Goal: Transaction & Acquisition: Obtain resource

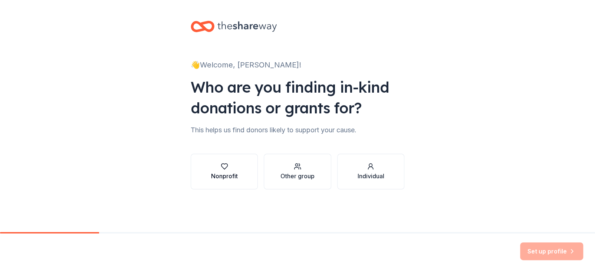
click at [241, 176] on button "Nonprofit" at bounding box center [224, 172] width 67 height 36
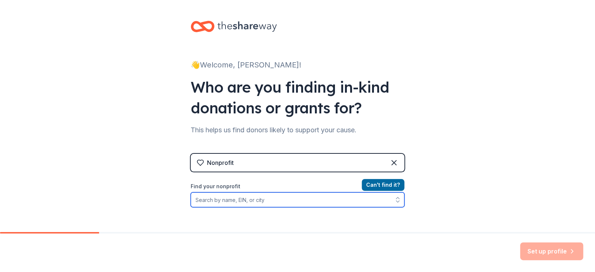
click at [241, 201] on input "Find your nonprofit" at bounding box center [298, 200] width 214 height 15
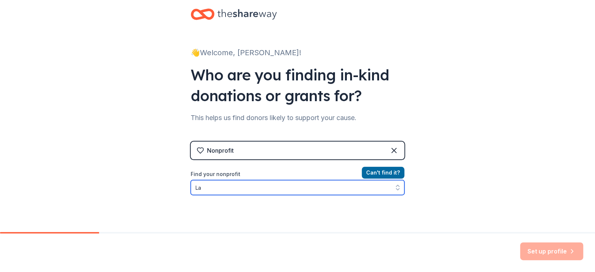
type input "L"
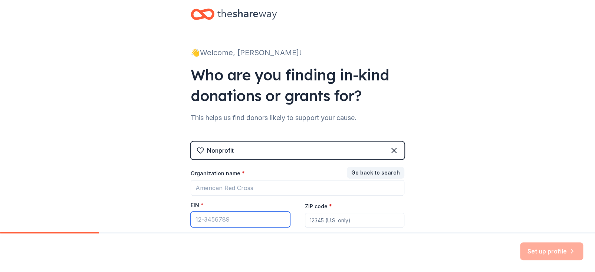
click at [244, 219] on input "EIN *" at bounding box center [240, 220] width 99 height 16
type input "[US_EMPLOYER_IDENTIFICATION_NUMBER]"
click at [385, 225] on input "ZIP code *" at bounding box center [354, 220] width 99 height 15
type input "61535"
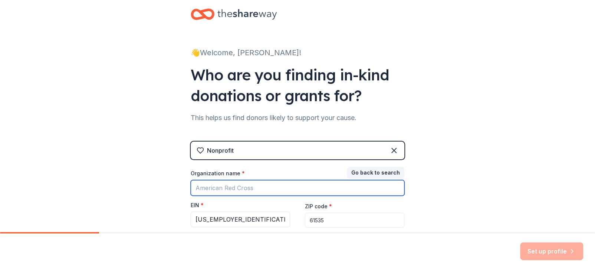
click at [336, 187] on input "Organization name *" at bounding box center [298, 188] width 214 height 16
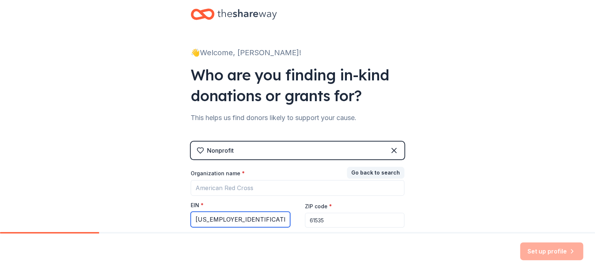
click at [262, 223] on input "[US_EMPLOYER_IDENTIFICATION_NUMBER]" at bounding box center [240, 220] width 99 height 16
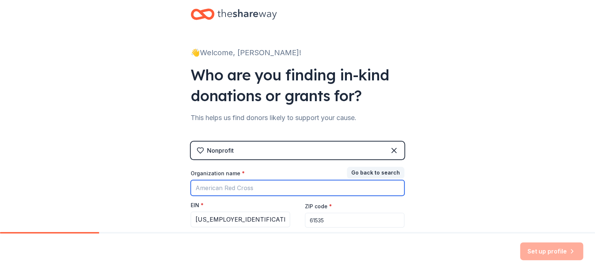
click at [276, 187] on input "Organization name *" at bounding box center [298, 188] width 214 height 16
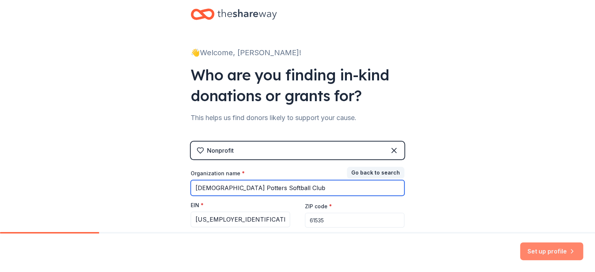
type input "[DEMOGRAPHIC_DATA] Potters Softball Club"
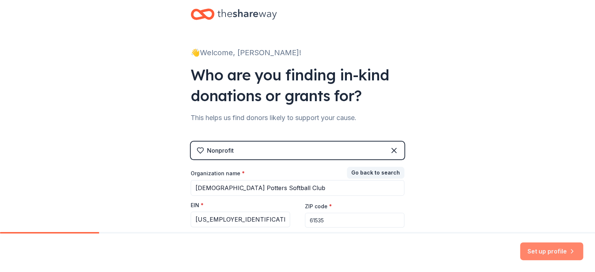
click at [533, 244] on button "Set up profile" at bounding box center [551, 252] width 63 height 18
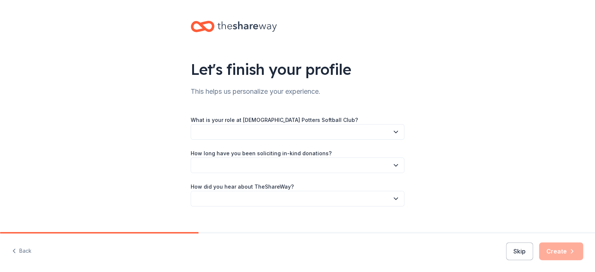
click at [277, 130] on button "button" at bounding box center [298, 132] width 214 height 16
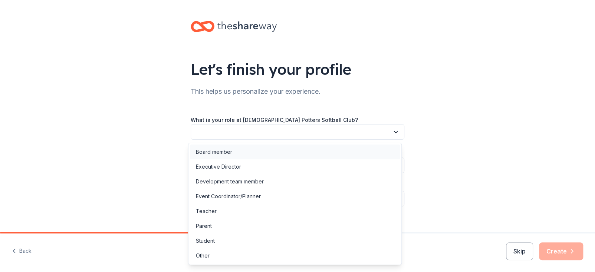
click at [216, 153] on div "Board member" at bounding box center [214, 152] width 36 height 9
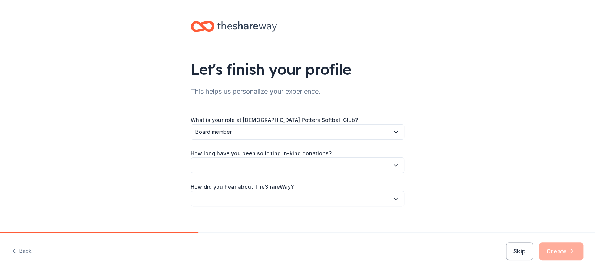
click at [217, 163] on button "button" at bounding box center [298, 166] width 214 height 16
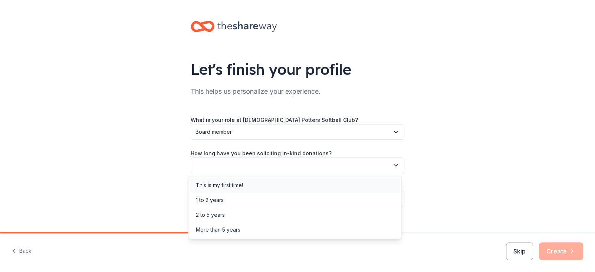
click at [226, 182] on div "This is my first time!" at bounding box center [219, 185] width 47 height 9
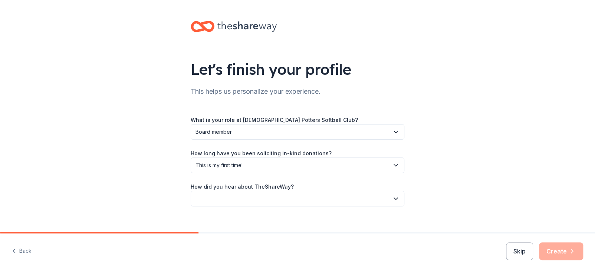
click at [216, 203] on button "button" at bounding box center [298, 199] width 214 height 16
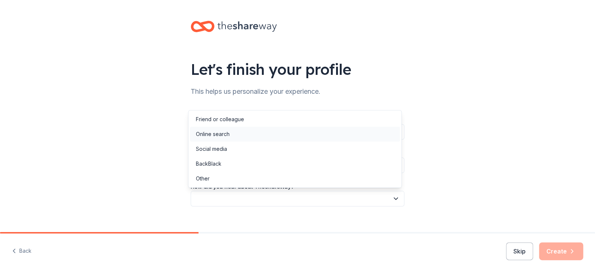
click at [216, 137] on div "Online search" at bounding box center [213, 134] width 34 height 9
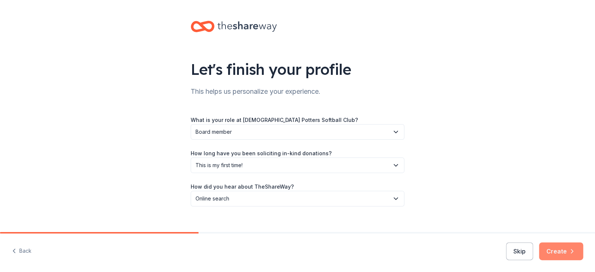
click at [555, 249] on button "Create" at bounding box center [561, 252] width 44 height 18
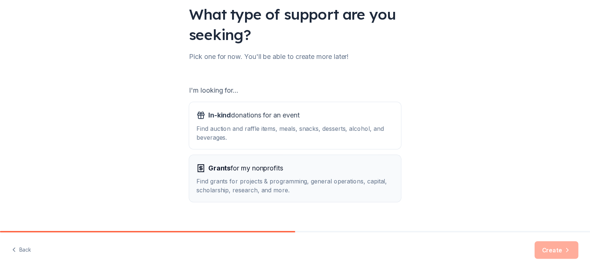
scroll to position [67, 0]
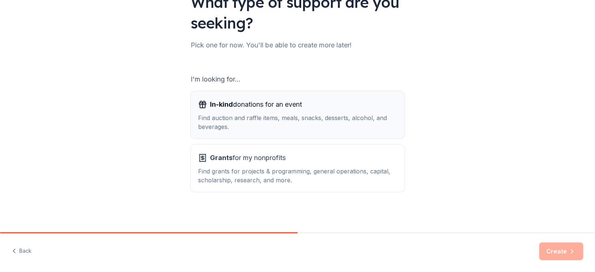
click at [256, 116] on div "Find auction and raffle items, meals, snacks, desserts, alcohol, and beverages." at bounding box center [297, 123] width 199 height 18
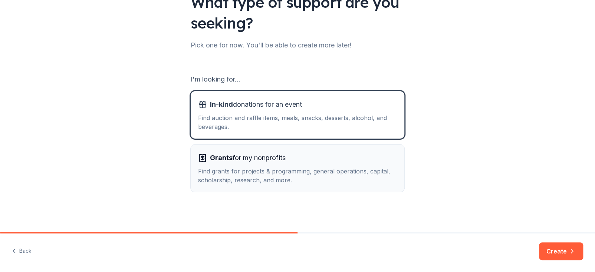
click at [293, 159] on div "Grants for my nonprofits" at bounding box center [297, 158] width 199 height 12
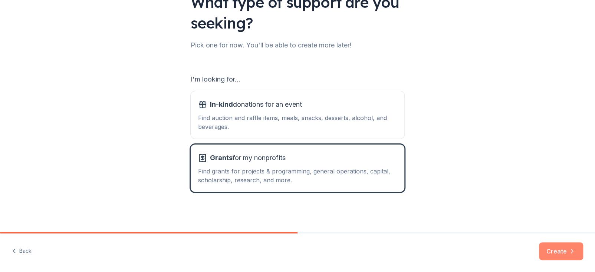
click at [555, 252] on button "Create" at bounding box center [561, 252] width 44 height 18
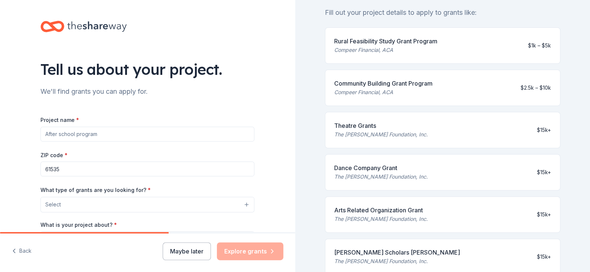
click at [80, 133] on input "Project name *" at bounding box center [147, 134] width 214 height 15
type input "Creation of softball field"
click at [93, 206] on button "Select" at bounding box center [149, 205] width 214 height 16
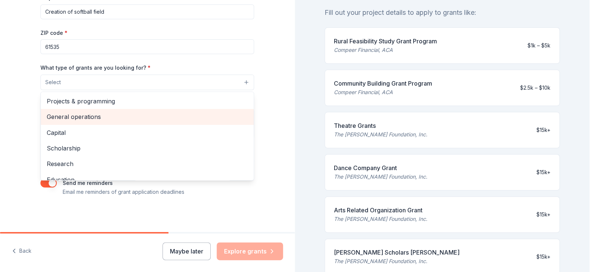
click at [83, 114] on span "General operations" at bounding box center [147, 117] width 201 height 10
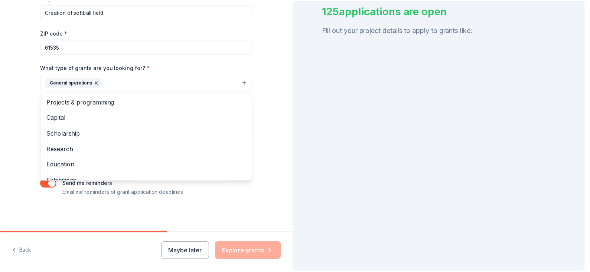
scroll to position [74, 0]
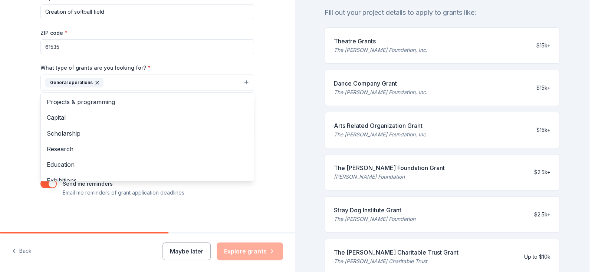
click at [41, 212] on div "Tell us about your project. We'll find grants you can apply for. Project name *…" at bounding box center [148, 55] width 238 height 356
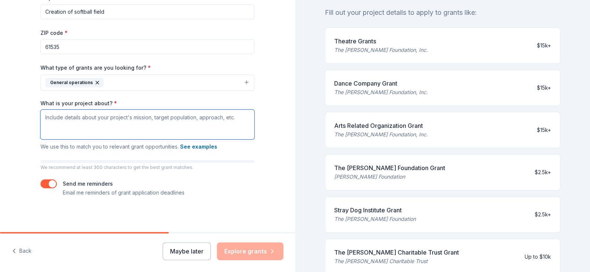
click at [67, 127] on textarea "What is your project about? *" at bounding box center [147, 125] width 214 height 30
click at [106, 126] on textarea "What is your project about? *" at bounding box center [147, 125] width 214 height 30
click at [68, 120] on textarea "What is your project about? *" at bounding box center [147, 125] width 214 height 30
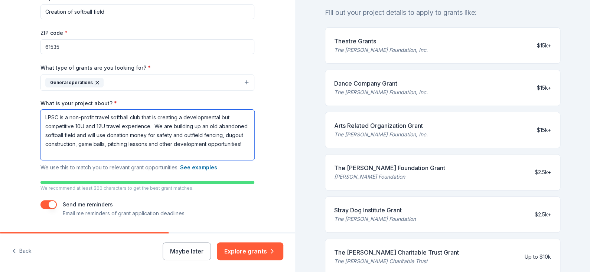
drag, startPoint x: 66, startPoint y: 120, endPoint x: 86, endPoint y: 118, distance: 20.1
click at [66, 120] on textarea "LPSC is a non-profit travel softball club that is creating a developmental but …" at bounding box center [147, 135] width 214 height 50
drag, startPoint x: 231, startPoint y: 118, endPoint x: 247, endPoint y: 146, distance: 32.1
click at [231, 118] on textarea "LPSC is a new, non-profit travel softball club that is creating a developmental…" at bounding box center [147, 135] width 214 height 50
drag, startPoint x: 104, startPoint y: 131, endPoint x: 131, endPoint y: 142, distance: 29.8
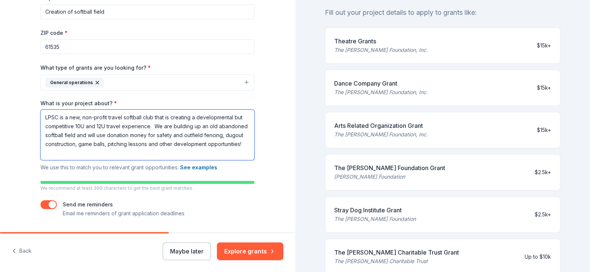
click at [105, 131] on textarea "LPSC is a new, non-profit travel softball club that is creating a developmental…" at bounding box center [147, 135] width 214 height 50
click at [148, 128] on textarea "LPSC is a new, non-profit travel softball club that is creating a developmental…" at bounding box center [147, 135] width 214 height 50
drag, startPoint x: 110, startPoint y: 135, endPoint x: 124, endPoint y: 133, distance: 13.8
click at [111, 134] on textarea "LPSC is a new, non-profit travel softball club that is creating a developmental…" at bounding box center [147, 135] width 214 height 50
click at [235, 144] on textarea "LPSC is a new, non-profit travel softball club that is creating a developmental…" at bounding box center [147, 135] width 214 height 50
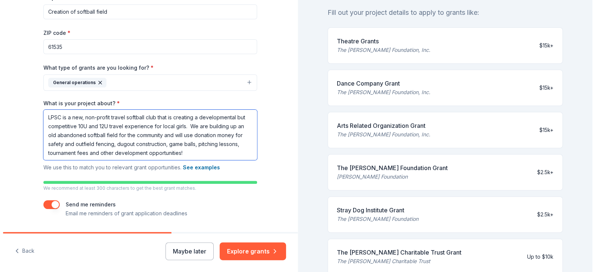
scroll to position [144, 0]
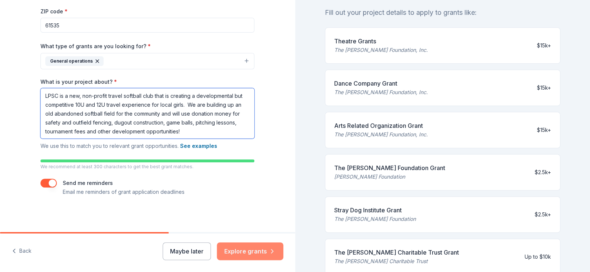
type textarea "LPSC is a new, non-profit travel softball club that is creating a developmental…"
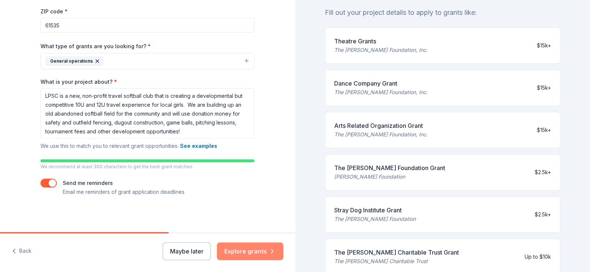
click at [236, 251] on button "Explore grants" at bounding box center [250, 252] width 66 height 18
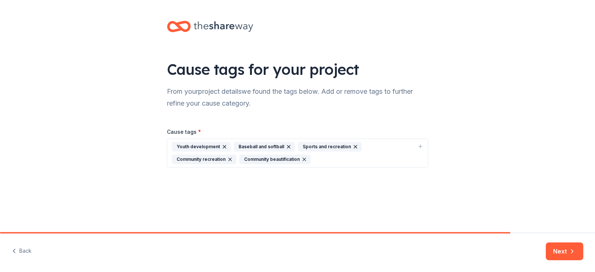
drag, startPoint x: 553, startPoint y: 250, endPoint x: 538, endPoint y: 249, distance: 14.9
click at [554, 250] on button "Next" at bounding box center [564, 252] width 37 height 18
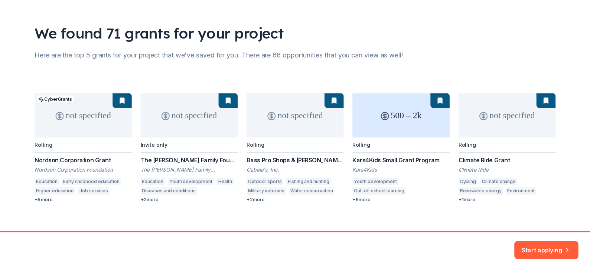
scroll to position [44, 0]
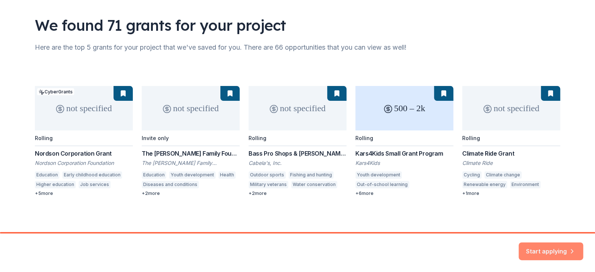
click at [552, 246] on button "Start applying" at bounding box center [551, 247] width 65 height 18
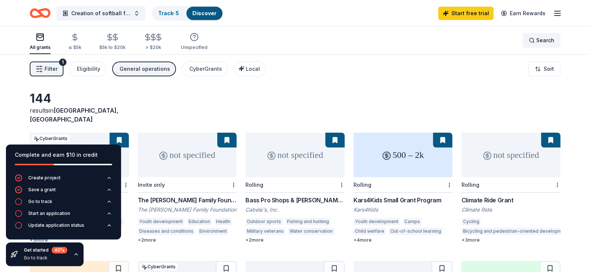
click at [544, 39] on span "Search" at bounding box center [545, 40] width 18 height 9
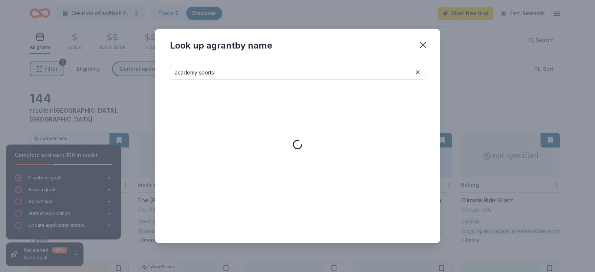
type input "academy sports"
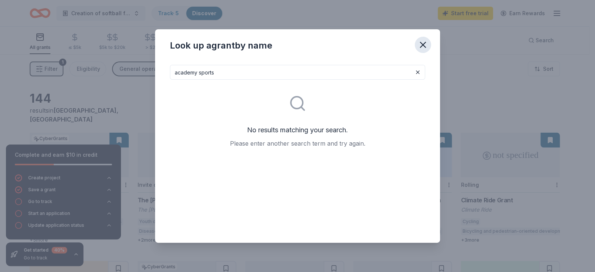
click at [419, 42] on icon "button" at bounding box center [423, 45] width 10 height 10
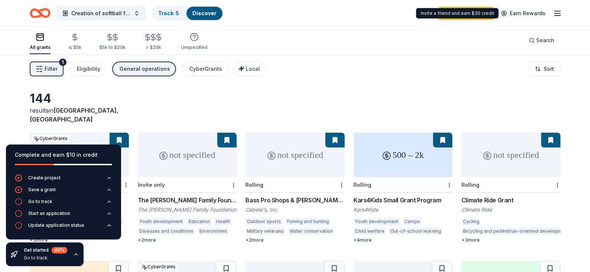
click at [560, 7] on div "Start free trial Earn Rewards" at bounding box center [500, 12] width 124 height 17
click at [558, 13] on icon "button" at bounding box center [557, 13] width 9 height 9
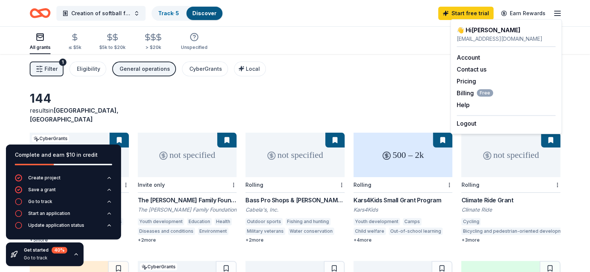
click at [36, 14] on icon "Home" at bounding box center [40, 12] width 21 height 17
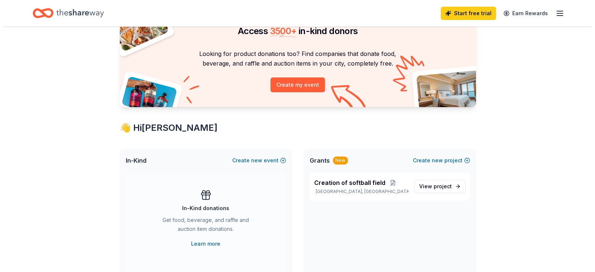
scroll to position [74, 0]
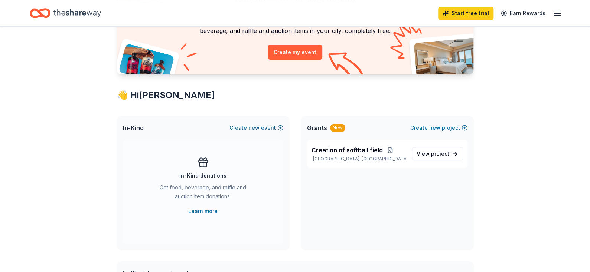
click at [255, 126] on span "new" at bounding box center [253, 128] width 11 height 9
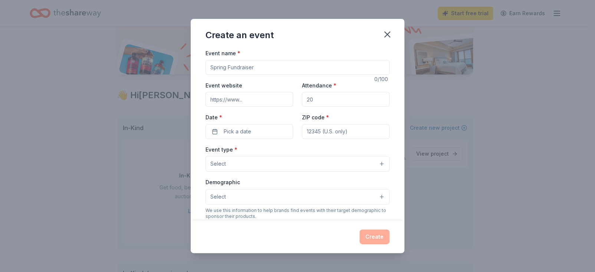
click at [272, 69] on input "Event name *" at bounding box center [298, 67] width 184 height 15
type input "Fall fundraiser"
type input "50"
click at [238, 163] on button "Select" at bounding box center [298, 164] width 184 height 16
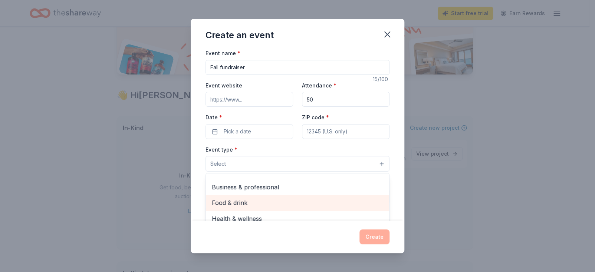
scroll to position [0, 0]
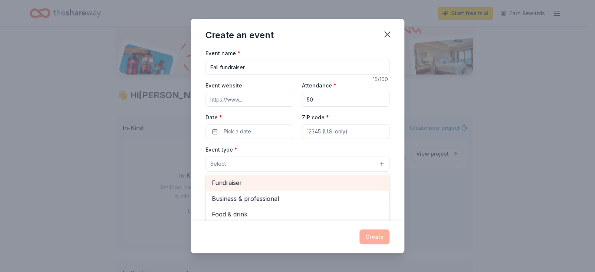
click at [244, 186] on span "Fundraiser" at bounding box center [298, 183] width 172 height 10
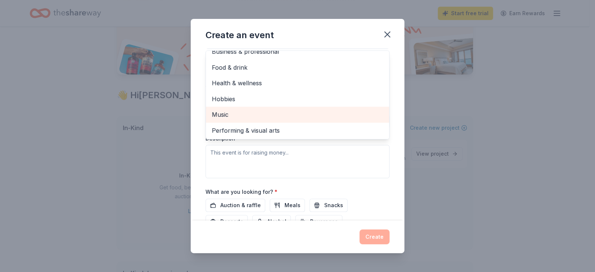
scroll to position [165, 0]
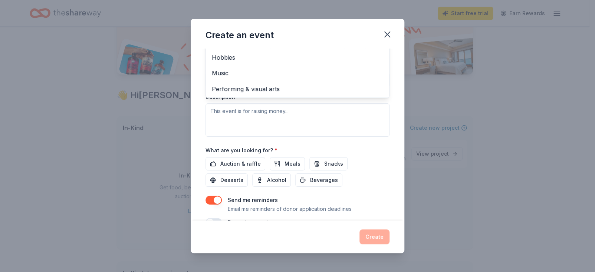
drag, startPoint x: 386, startPoint y: 93, endPoint x: 391, endPoint y: 93, distance: 4.8
click at [386, 93] on div "Event name * Fall fundraiser 15 /100 Event website Attendance * 50 Date * Pick …" at bounding box center [298, 135] width 214 height 172
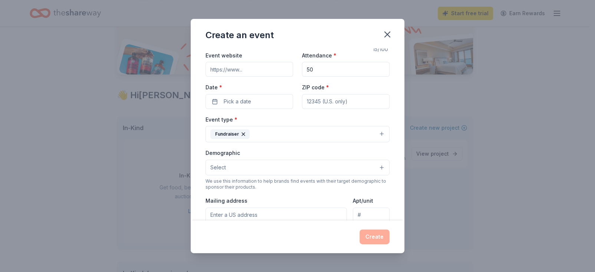
click at [246, 165] on button "Select" at bounding box center [298, 168] width 184 height 16
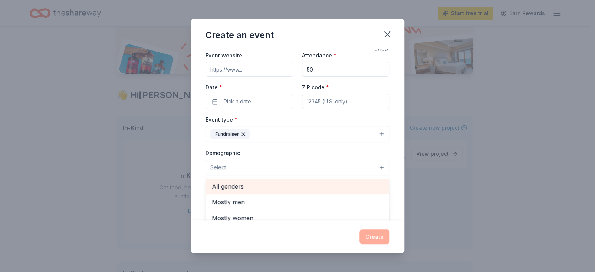
click at [242, 187] on span "All genders" at bounding box center [298, 187] width 172 height 10
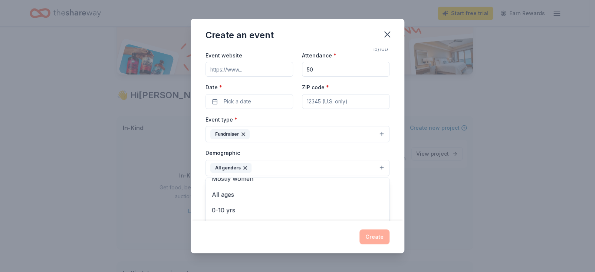
scroll to position [37, 0]
click at [391, 156] on div "Event name * Fall fundraiser 15 /100 Event website Attendance * 50 Date * Pick …" at bounding box center [298, 135] width 214 height 172
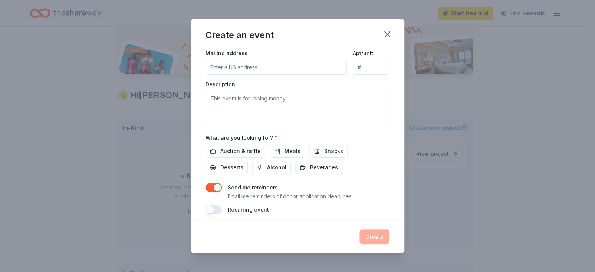
scroll to position [184, 0]
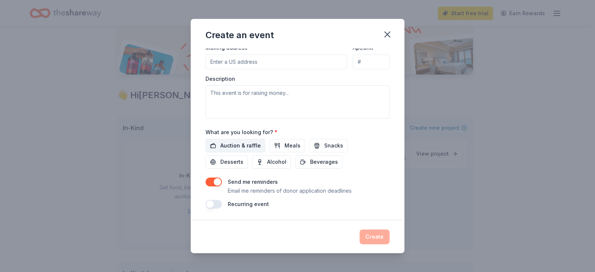
click at [247, 141] on span "Auction & raffle" at bounding box center [241, 145] width 40 height 9
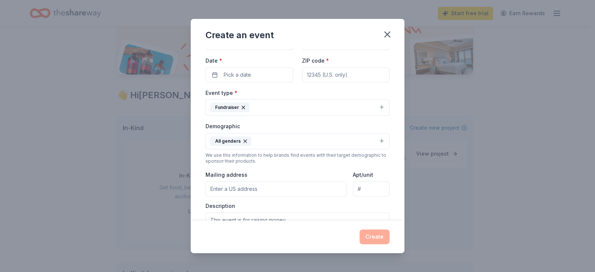
scroll to position [0, 0]
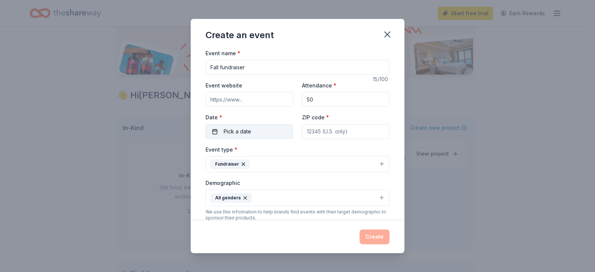
click at [247, 135] on span "Pick a date" at bounding box center [237, 131] width 27 height 9
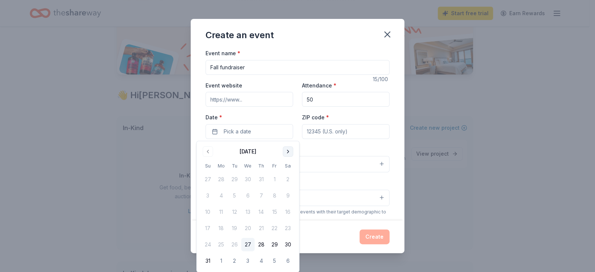
click at [285, 151] on button "Go to next month" at bounding box center [288, 152] width 10 height 10
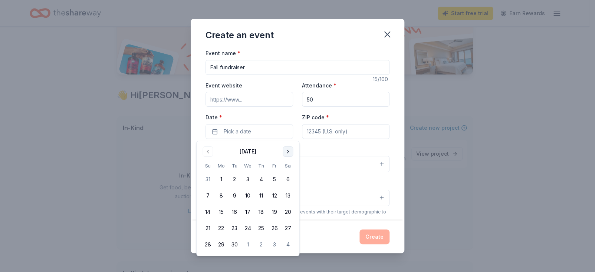
click at [285, 151] on button "Go to next month" at bounding box center [288, 152] width 10 height 10
click at [235, 229] on button "21" at bounding box center [234, 228] width 13 height 13
click at [311, 135] on input "ZIP code *" at bounding box center [346, 131] width 88 height 15
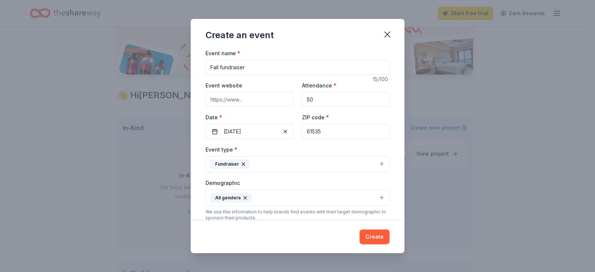
type input "61535"
click at [304, 164] on button "Fundraiser" at bounding box center [298, 164] width 184 height 16
click at [308, 163] on button "Fundraiser" at bounding box center [298, 164] width 184 height 16
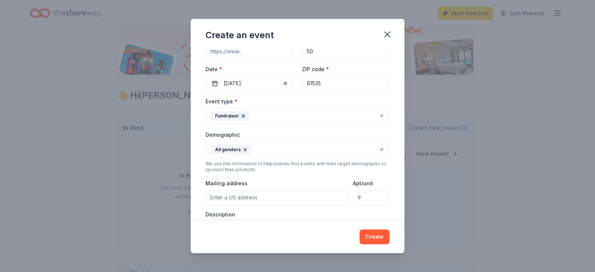
scroll to position [111, 0]
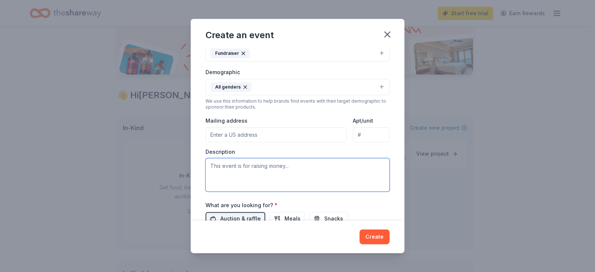
click at [212, 169] on textarea at bounding box center [298, 175] width 184 height 33
click at [372, 167] on textarea "This event is raising money for a new, non profit, girls softball leaque" at bounding box center [298, 175] width 184 height 33
drag, startPoint x: 378, startPoint y: 164, endPoint x: 381, endPoint y: 166, distance: 3.9
click at [379, 164] on textarea "This event is raising money for a new, non profit, girls softball league" at bounding box center [298, 175] width 184 height 33
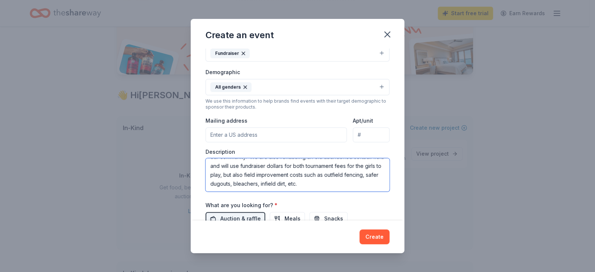
scroll to position [26, 0]
type textarea "This event is raising money for a new, non profit, girls softball league in our…"
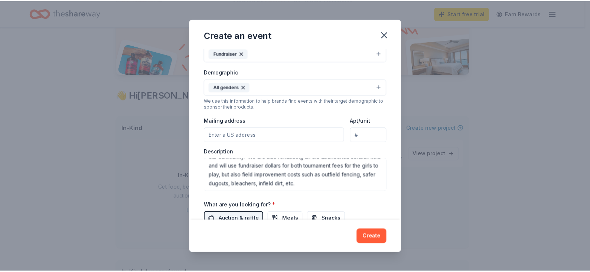
scroll to position [184, 0]
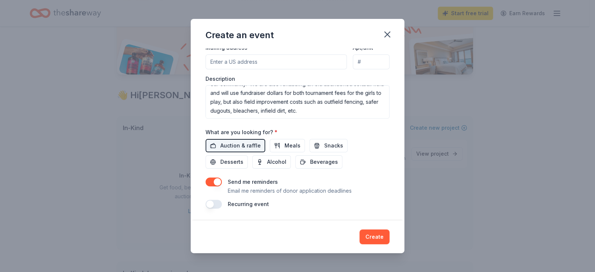
click at [372, 237] on button "Create" at bounding box center [375, 237] width 30 height 15
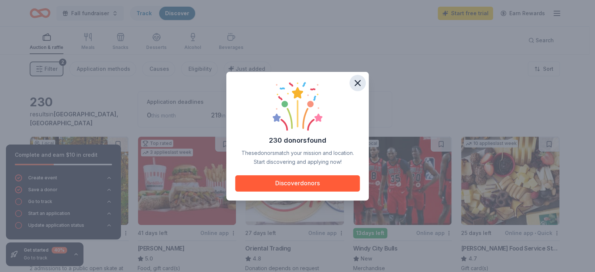
click at [359, 85] on icon "button" at bounding box center [358, 83] width 10 height 10
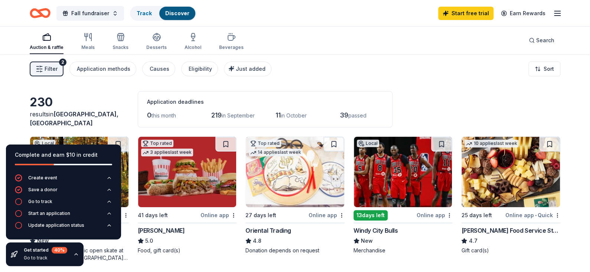
click at [398, 73] on div "Filter 2 Application methods Causes Eligibility Just added Sort" at bounding box center [295, 69] width 590 height 30
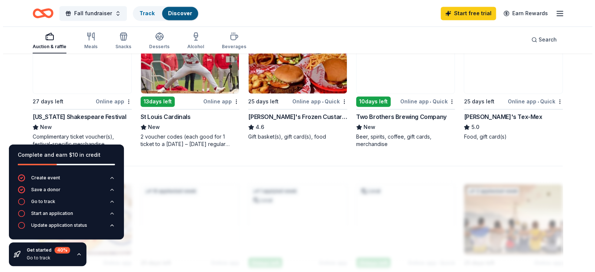
scroll to position [557, 0]
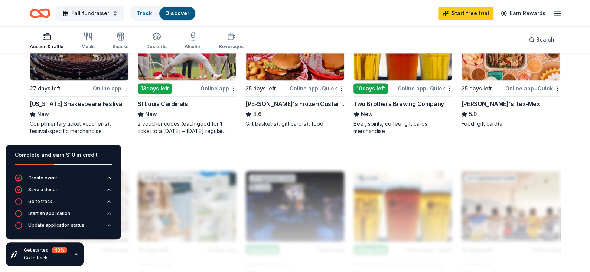
click at [294, 81] on img at bounding box center [295, 45] width 98 height 71
click at [92, 14] on span "Fall fundraiser" at bounding box center [90, 13] width 38 height 9
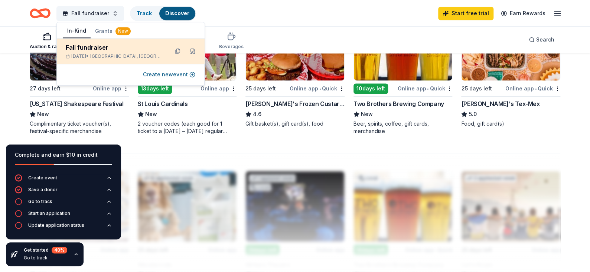
click at [99, 55] on div "[DATE] • [GEOGRAPHIC_DATA], [GEOGRAPHIC_DATA]" at bounding box center [114, 56] width 97 height 6
click at [192, 50] on button at bounding box center [193, 51] width 12 height 12
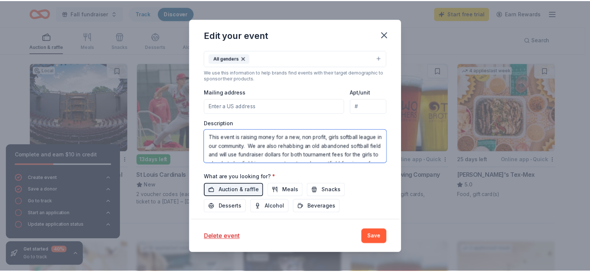
scroll to position [27, 0]
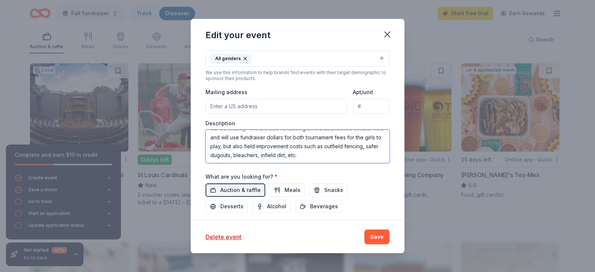
drag, startPoint x: 210, startPoint y: 135, endPoint x: 396, endPoint y: 181, distance: 191.2
click at [396, 181] on div "Update donors you've applied to Let donors know of any updates you've made sinc…" at bounding box center [298, 135] width 214 height 172
click at [386, 42] on button "button" at bounding box center [387, 34] width 16 height 16
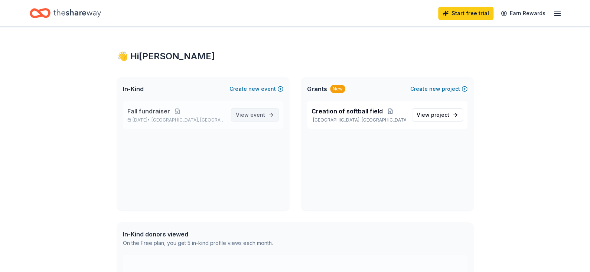
click at [262, 118] on span "View event" at bounding box center [250, 115] width 29 height 9
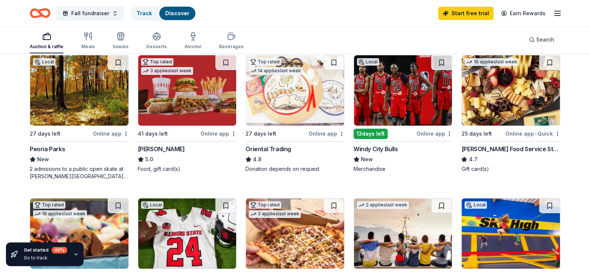
scroll to position [26, 0]
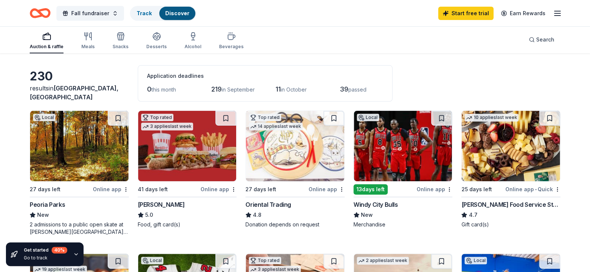
click at [189, 150] on img at bounding box center [187, 146] width 98 height 71
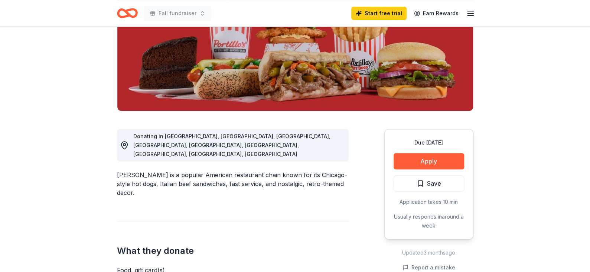
scroll to position [148, 0]
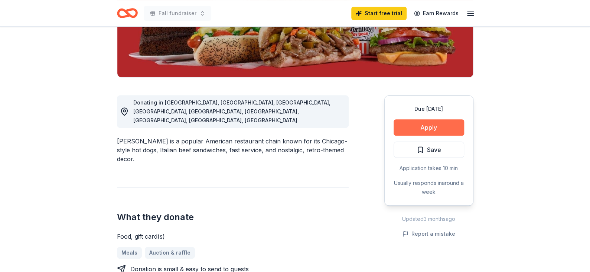
click at [442, 127] on button "Apply" at bounding box center [428, 128] width 71 height 16
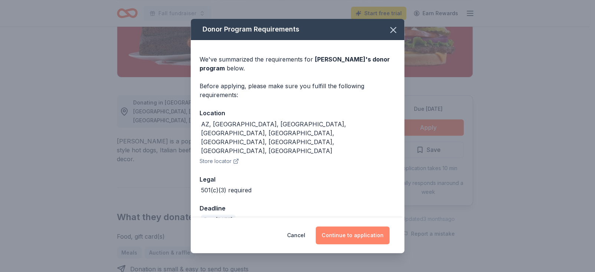
click at [340, 231] on button "Continue to application" at bounding box center [353, 236] width 74 height 18
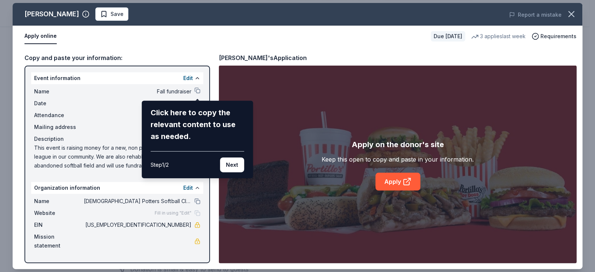
click at [195, 90] on div "Portillo's Save Report a mistake Apply online Due in 41 days 3 applies last wee…" at bounding box center [298, 136] width 570 height 267
click at [227, 165] on button "Next" at bounding box center [232, 165] width 24 height 15
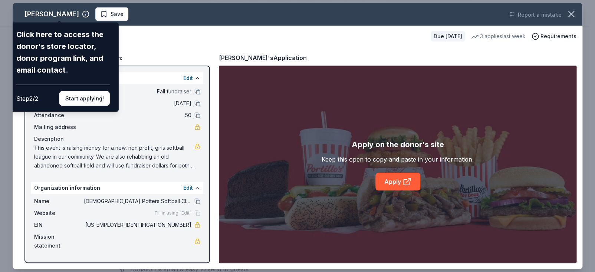
click at [195, 90] on div "Portillo's Click here to access the donor's store locator, donor program link, …" at bounding box center [298, 136] width 570 height 267
click at [101, 98] on button "Start applying!" at bounding box center [84, 98] width 50 height 15
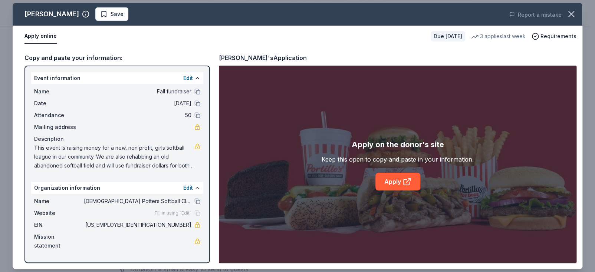
click at [197, 91] on div "Portillo's Save Report a mistake Apply online Due in 41 days 3 applies last wee…" at bounding box center [298, 136] width 570 height 267
click at [394, 186] on link "Apply" at bounding box center [398, 182] width 45 height 18
click at [572, 12] on icon "button" at bounding box center [571, 14] width 10 height 10
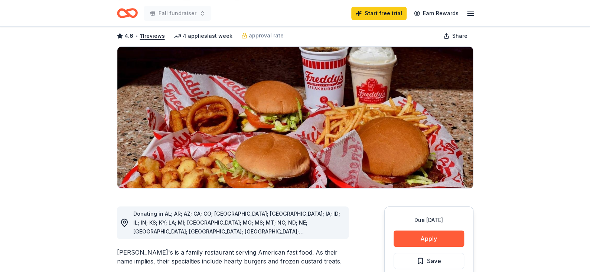
scroll to position [111, 0]
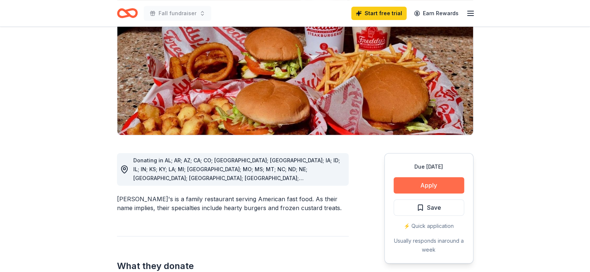
click at [414, 177] on button "Apply" at bounding box center [428, 185] width 71 height 16
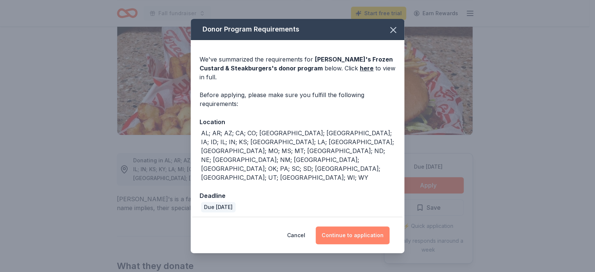
click at [358, 227] on button "Continue to application" at bounding box center [353, 236] width 74 height 18
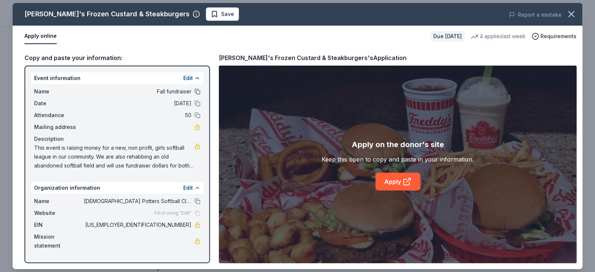
click at [197, 89] on button at bounding box center [198, 92] width 6 height 6
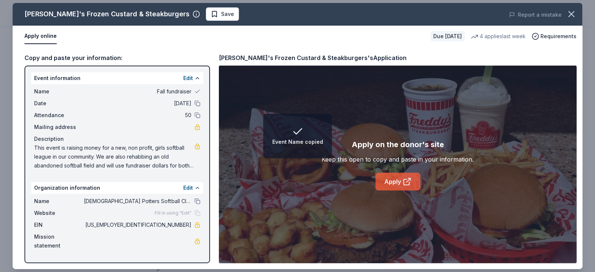
click at [396, 183] on link "Apply" at bounding box center [398, 182] width 45 height 18
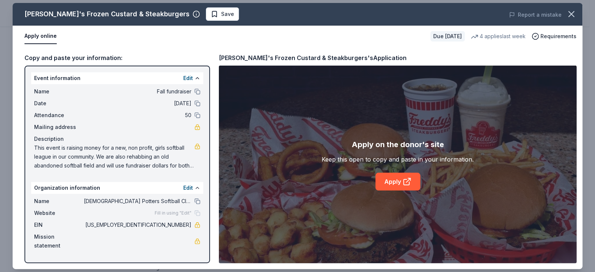
click at [37, 151] on span "This event is raising money for a new, non profit, girls softball league in our…" at bounding box center [114, 157] width 160 height 27
click at [182, 164] on span "This event is raising money for a new, non profit, girls softball league in our…" at bounding box center [114, 157] width 160 height 27
drag, startPoint x: 35, startPoint y: 147, endPoint x: 101, endPoint y: 150, distance: 66.2
click at [101, 150] on span "This event is raising money for a new, non profit, girls softball league in our…" at bounding box center [114, 157] width 160 height 27
click at [580, 9] on div "Report a mistake" at bounding box center [472, 14] width 222 height 21
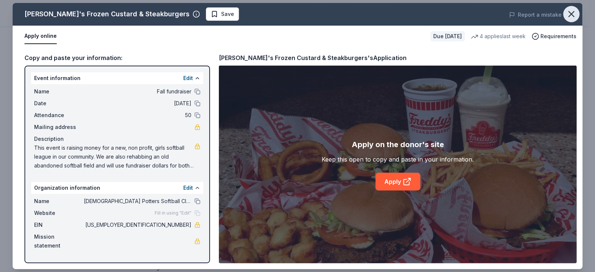
click at [574, 12] on icon "button" at bounding box center [571, 14] width 5 height 5
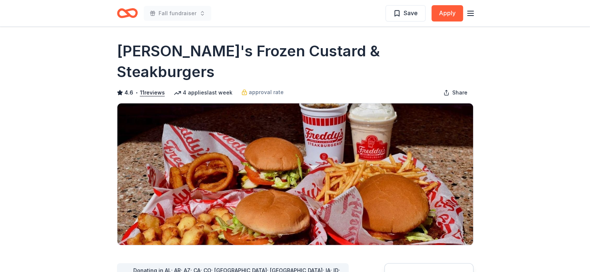
scroll to position [0, 0]
